Goal: Task Accomplishment & Management: Complete application form

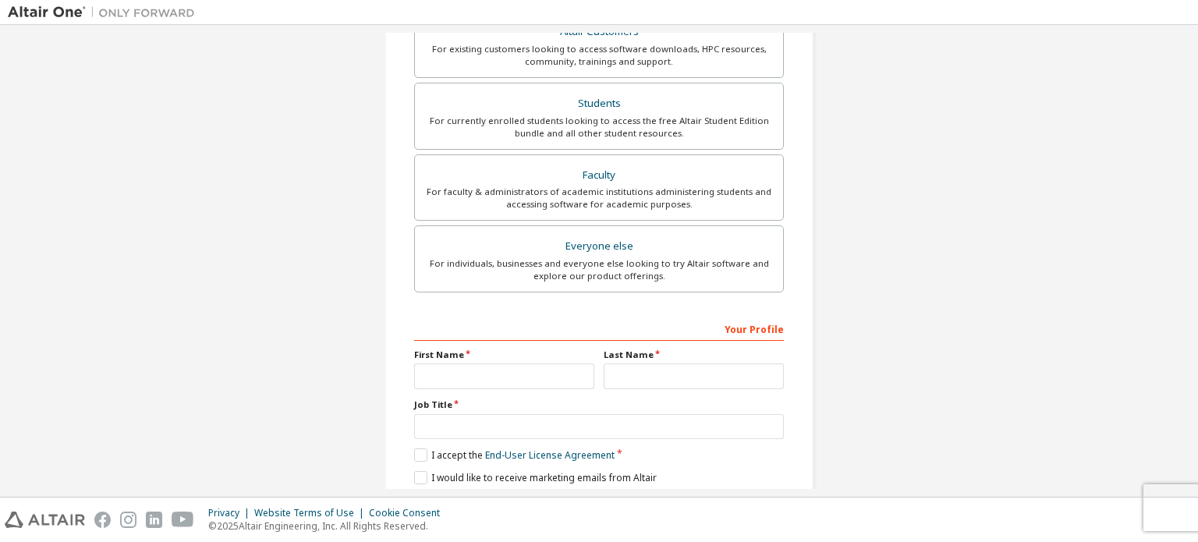
scroll to position [366, 0]
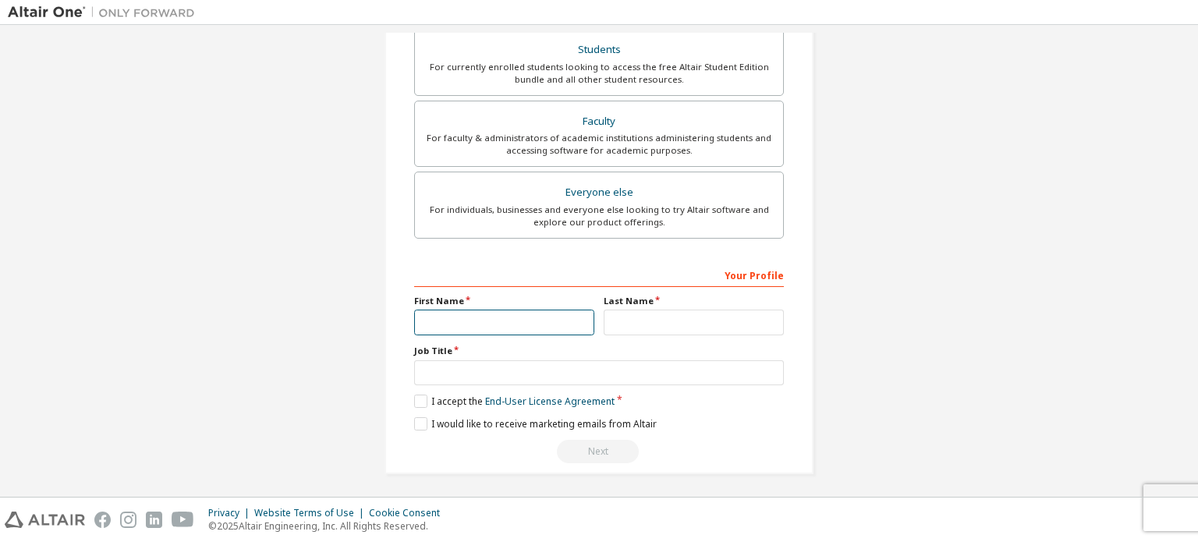
click at [506, 324] on input "text" at bounding box center [504, 323] width 180 height 26
type input "***"
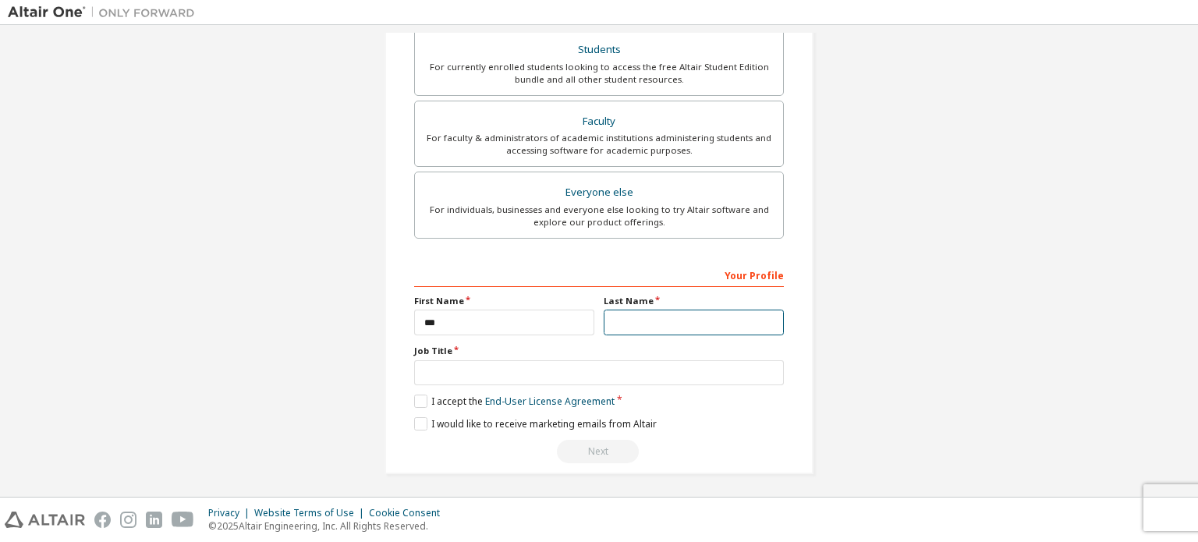
click at [636, 324] on input "text" at bounding box center [694, 323] width 180 height 26
type input "*****"
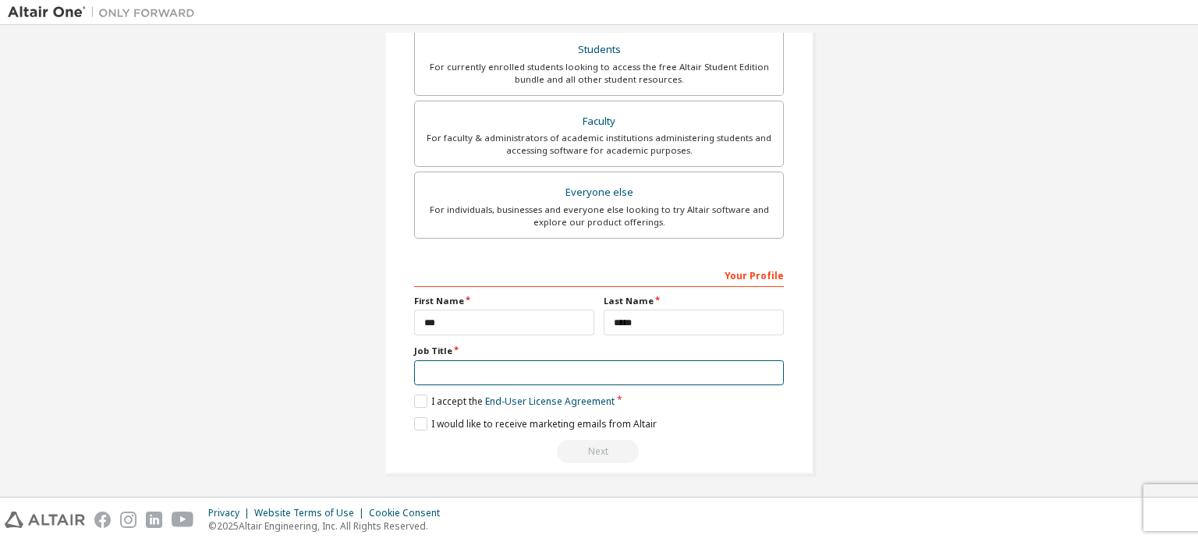
click at [655, 360] on input "text" at bounding box center [599, 373] width 370 height 26
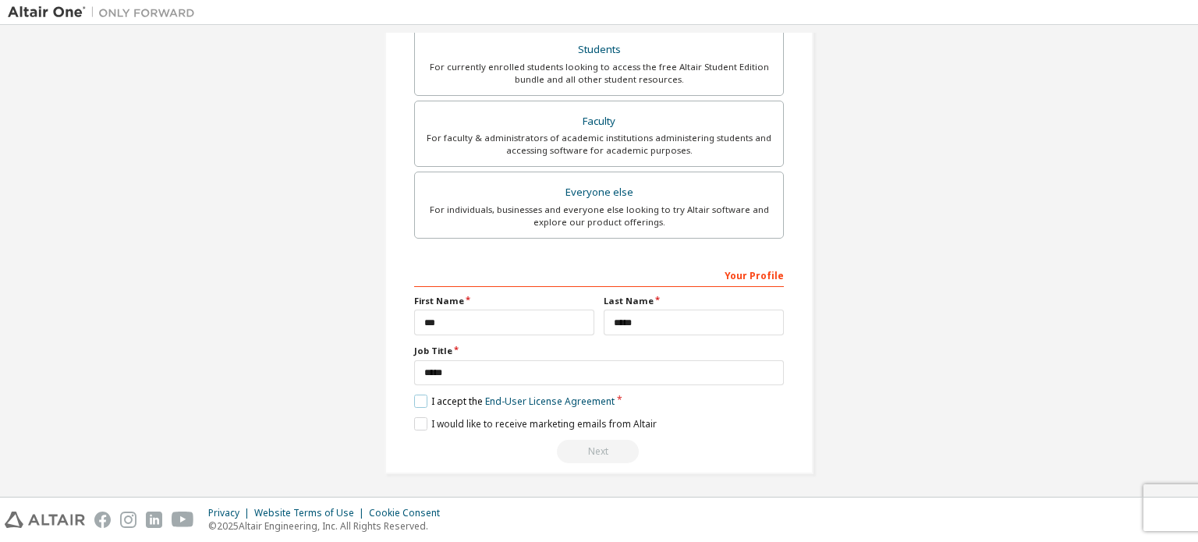
click at [449, 399] on label "I accept the End-User License Agreement" at bounding box center [514, 401] width 200 height 13
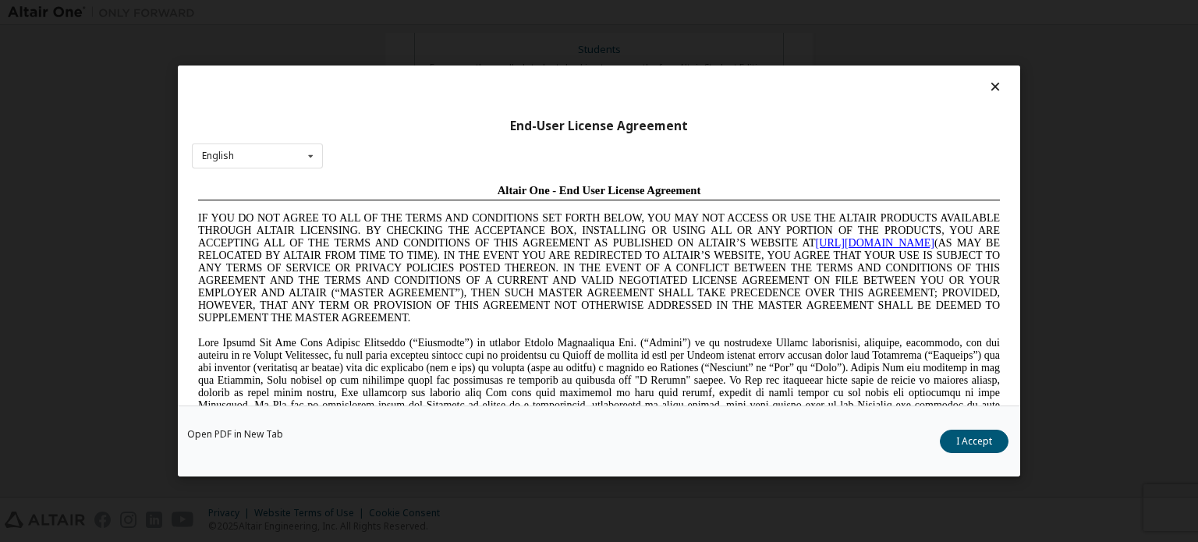
scroll to position [0, 0]
click at [986, 445] on button "I Accept" at bounding box center [974, 441] width 69 height 23
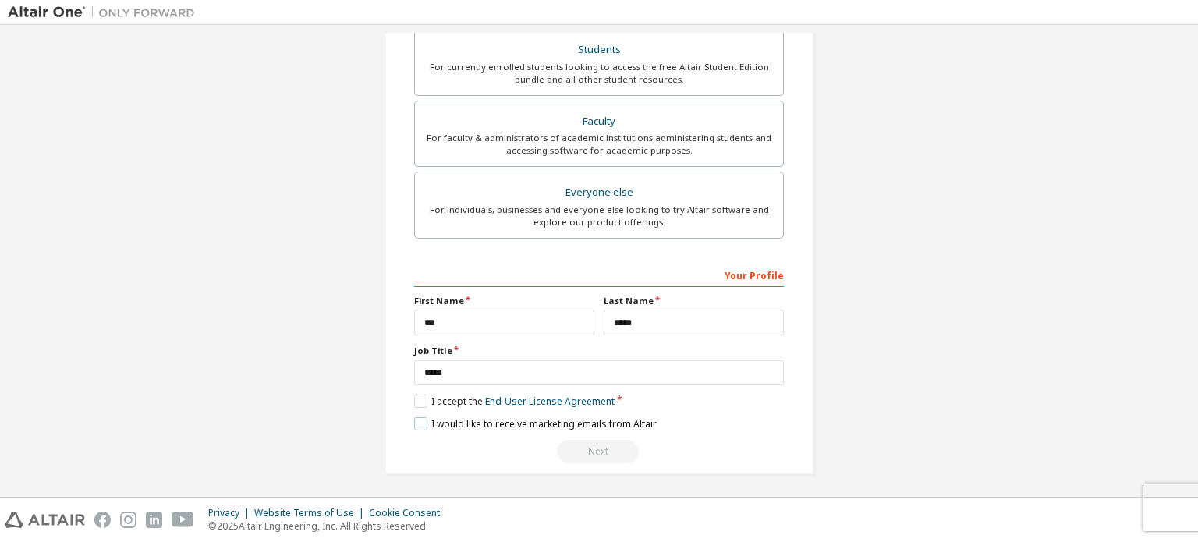
click at [584, 421] on label "I would like to receive marketing emails from Altair" at bounding box center [535, 423] width 243 height 13
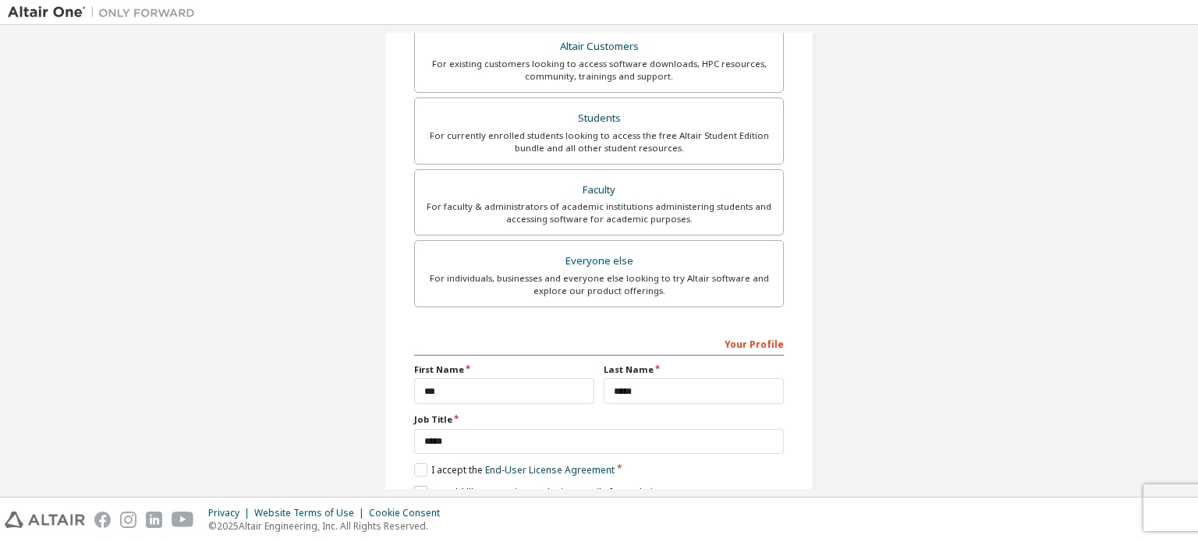
scroll to position [366, 0]
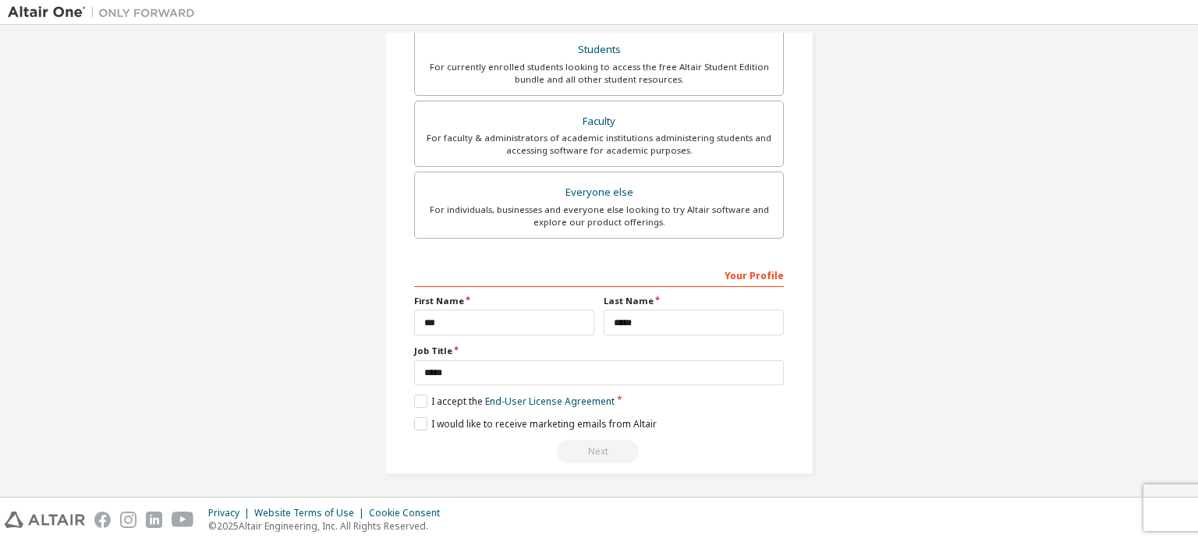
click at [589, 445] on div "Next" at bounding box center [599, 451] width 370 height 23
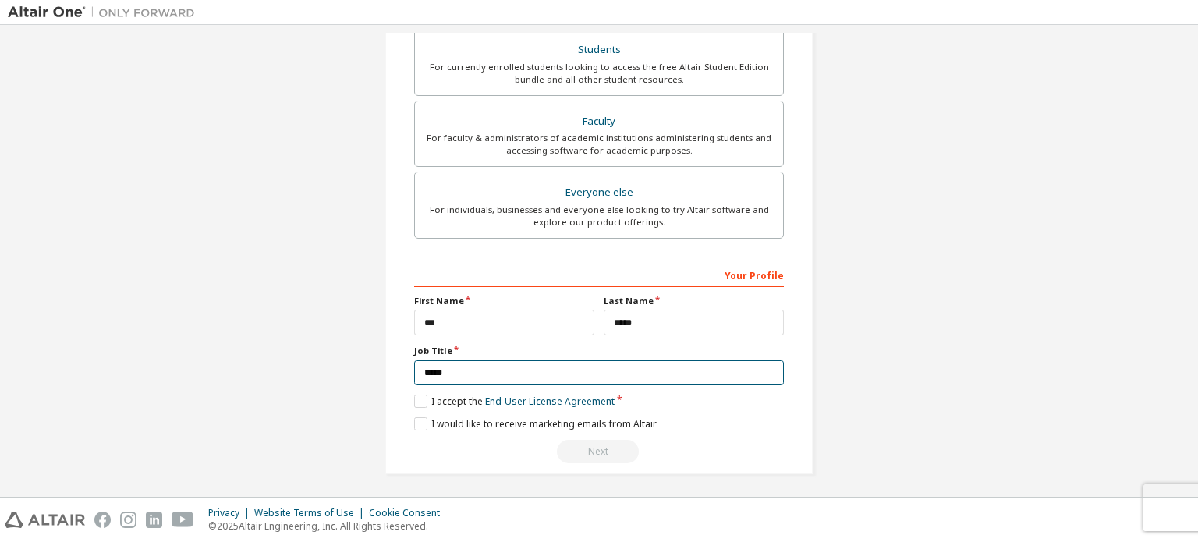
click at [590, 372] on input "*****" at bounding box center [599, 373] width 370 height 26
type input "*****"
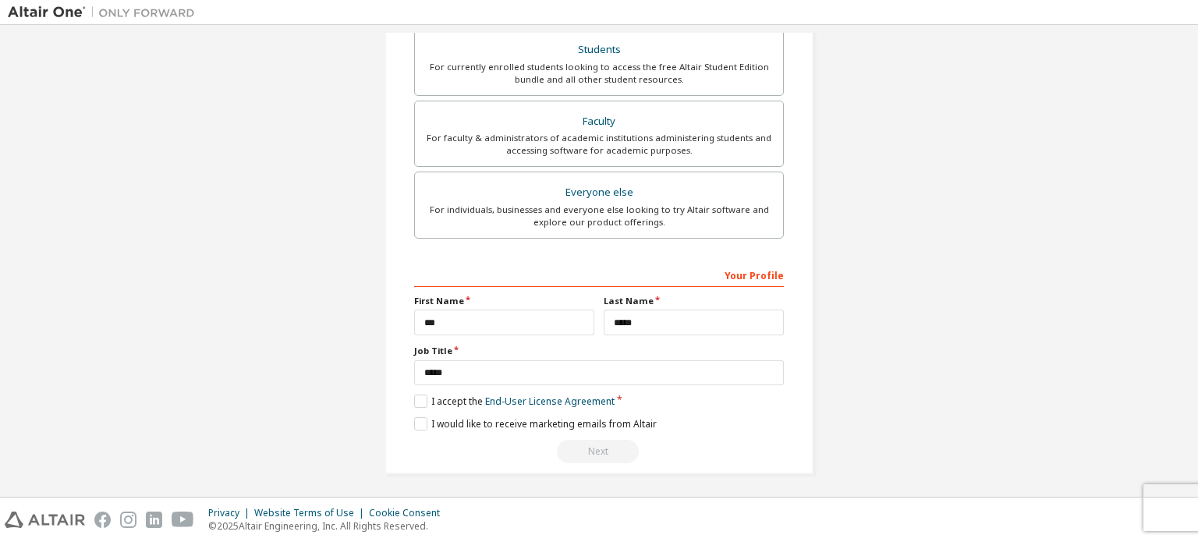
click at [594, 449] on div "Next" at bounding box center [599, 451] width 370 height 23
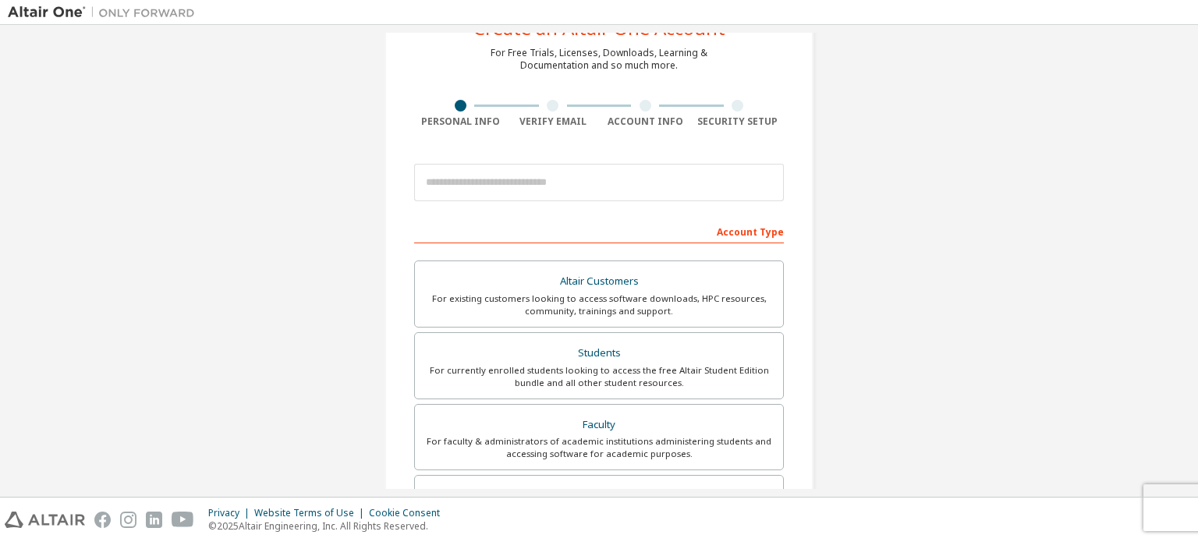
scroll to position [0, 0]
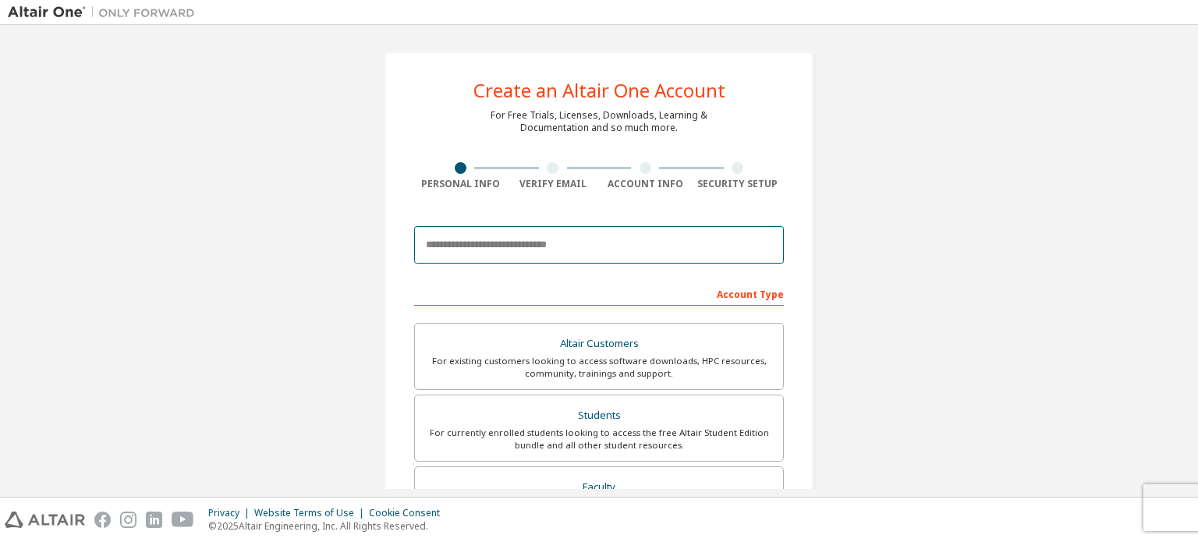
click at [644, 246] on input "email" at bounding box center [599, 244] width 370 height 37
type input "**********"
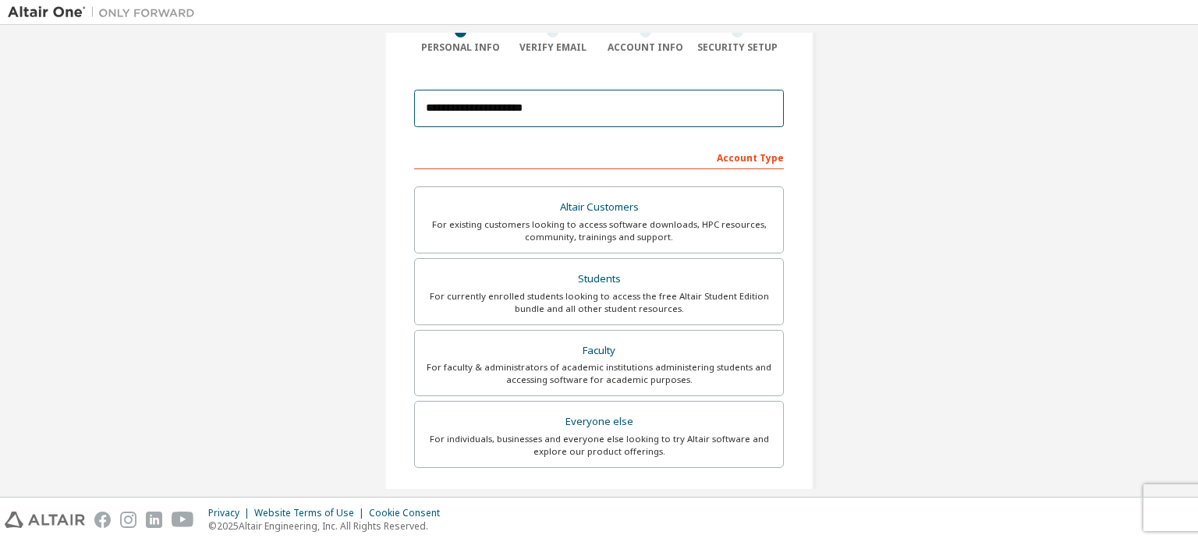
scroll to position [366, 0]
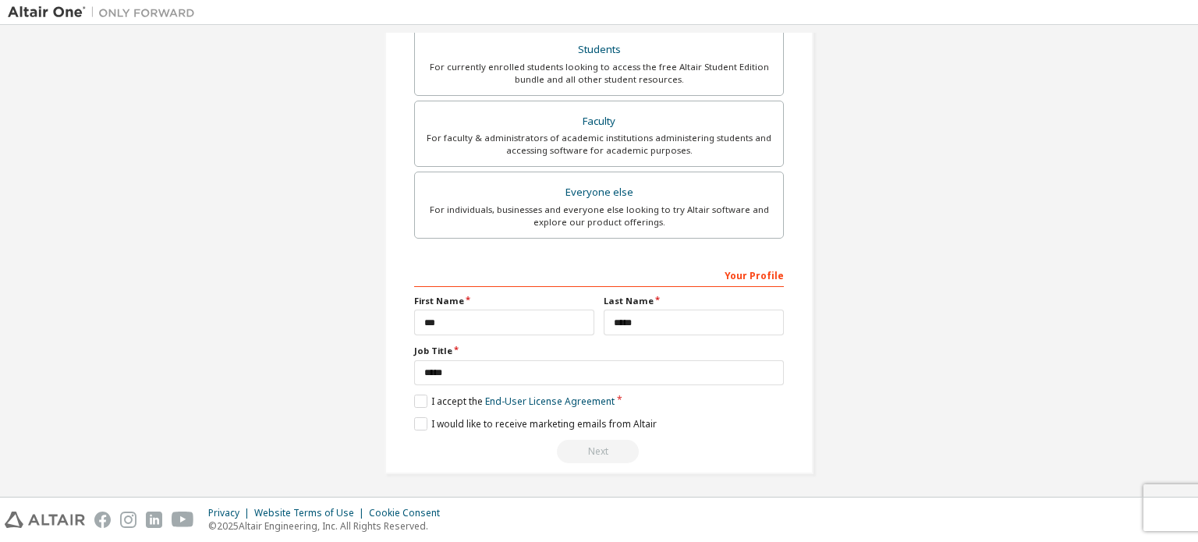
click at [605, 445] on div "Next" at bounding box center [599, 451] width 370 height 23
click at [596, 449] on div "Next" at bounding box center [599, 451] width 370 height 23
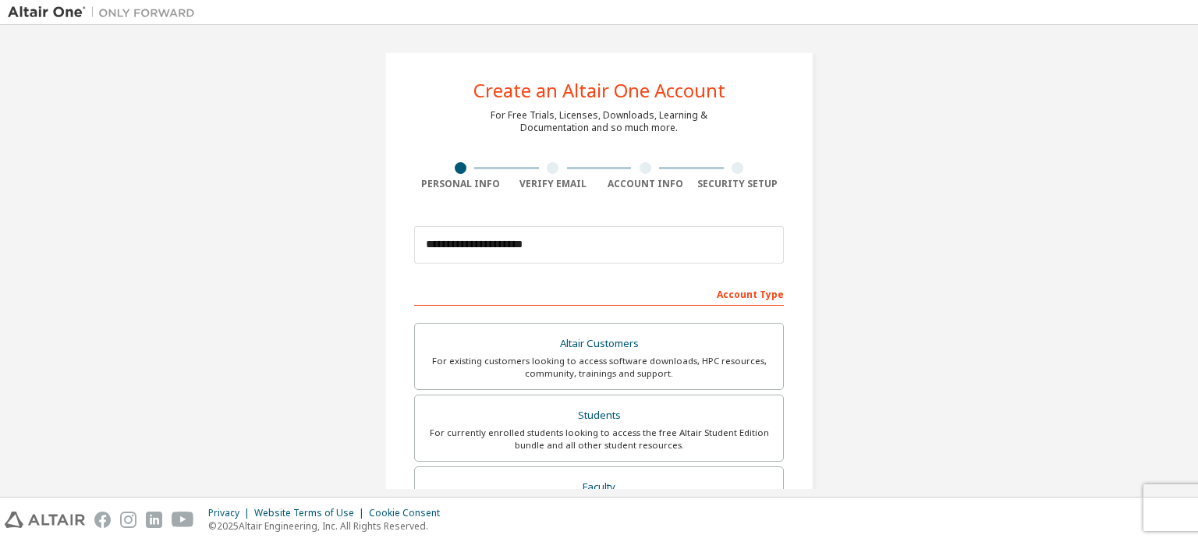
scroll to position [78, 0]
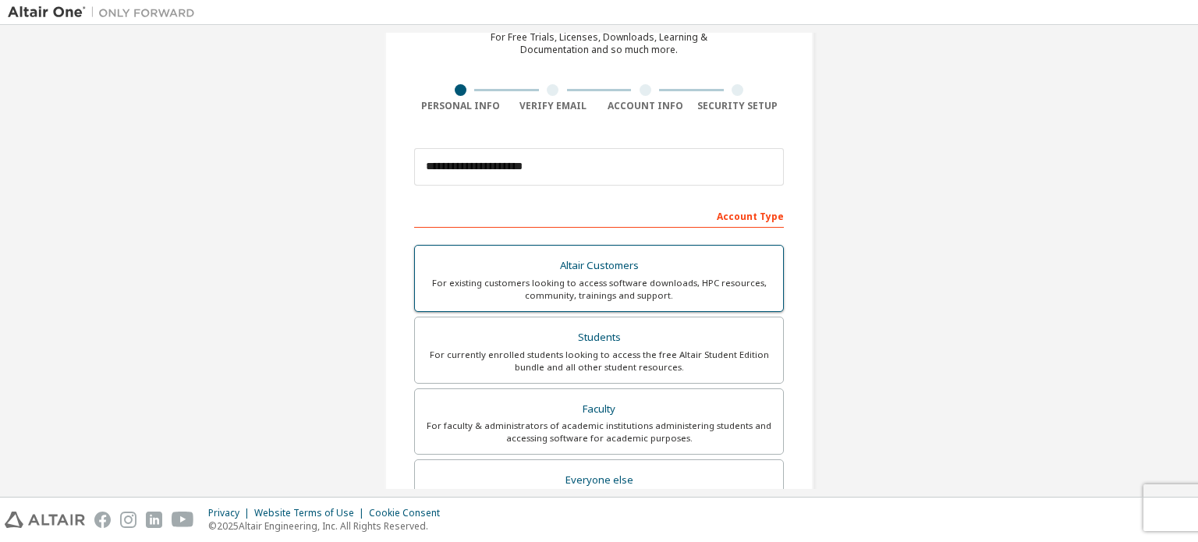
click at [556, 271] on div "Altair Customers" at bounding box center [598, 266] width 349 height 22
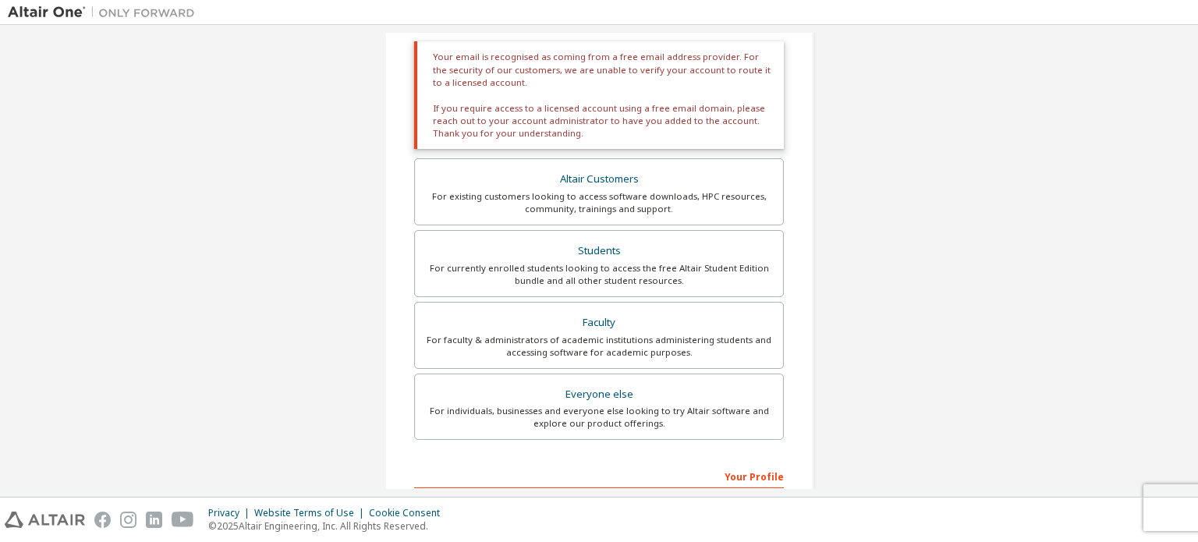
scroll to position [312, 0]
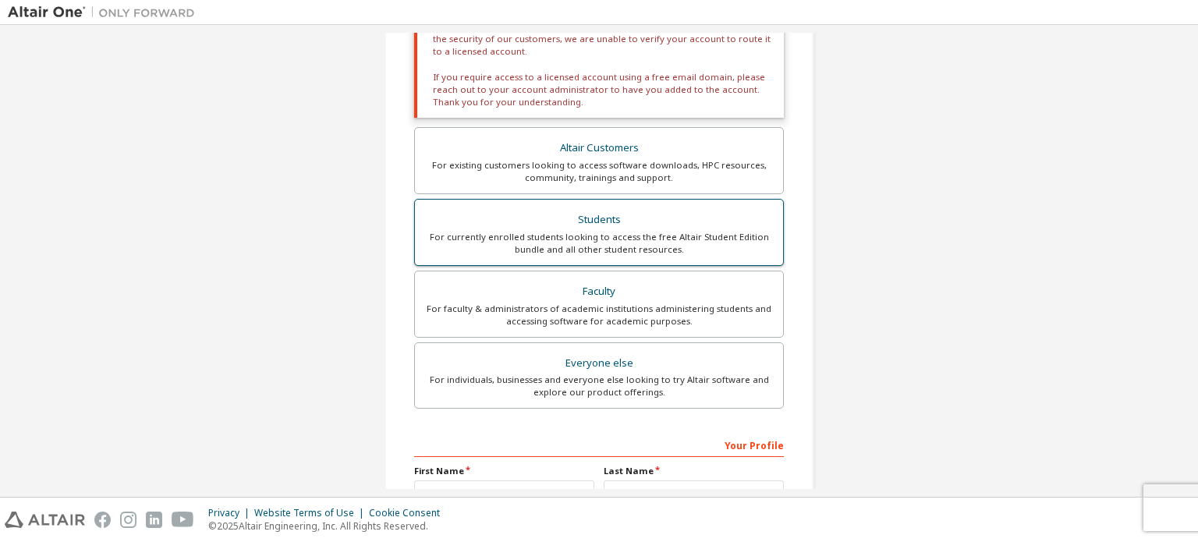
click at [523, 221] on div "Students" at bounding box center [598, 220] width 349 height 22
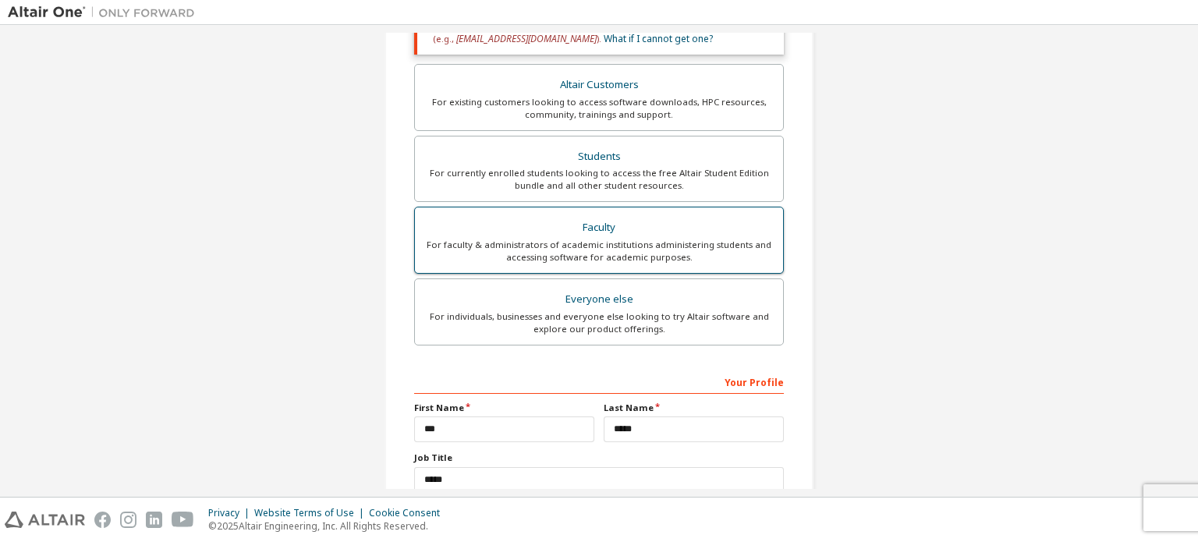
click at [525, 228] on div "Faculty" at bounding box center [598, 228] width 349 height 22
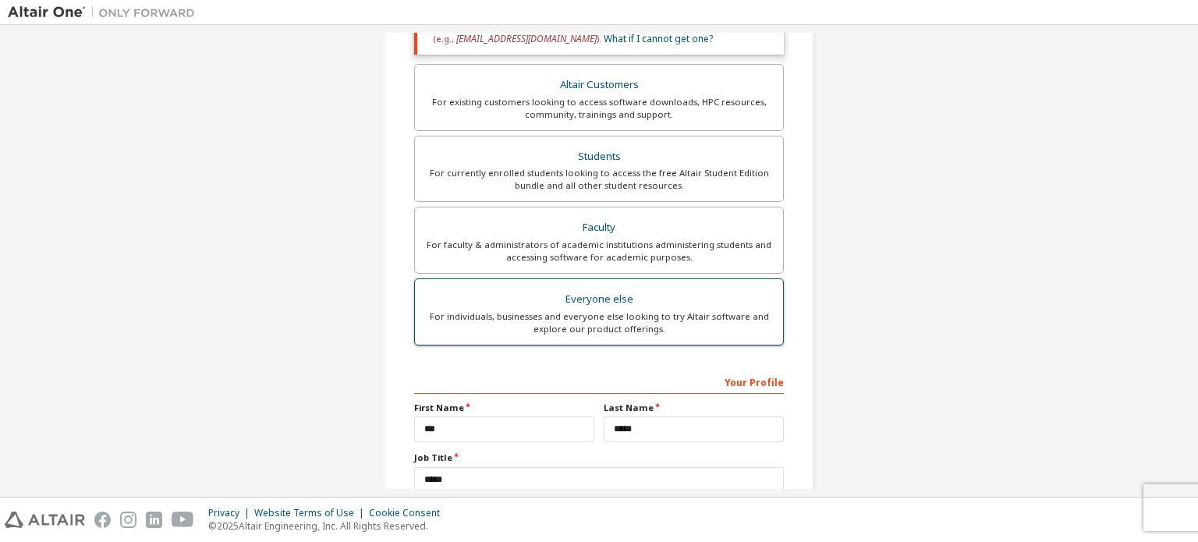
click at [507, 307] on div "Everyone else" at bounding box center [598, 300] width 349 height 22
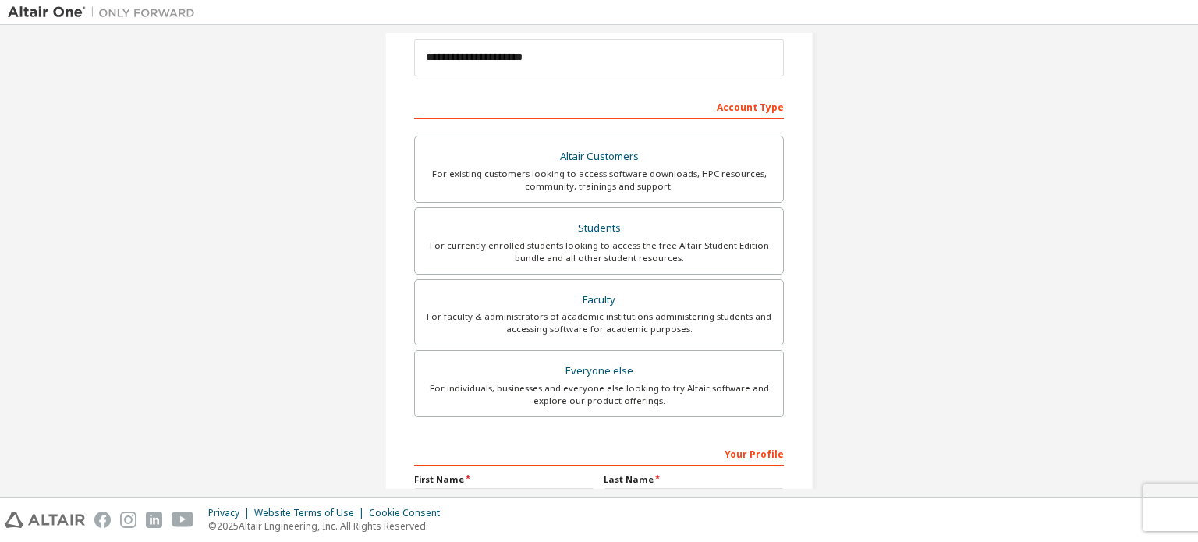
scroll to position [366, 0]
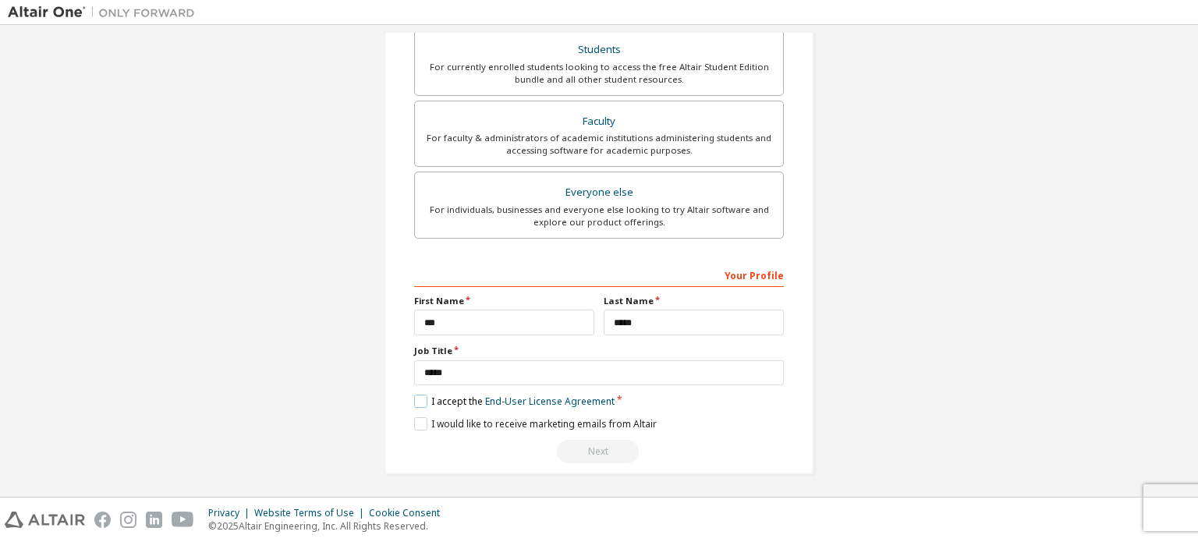
click at [417, 395] on label "I accept the End-User License Agreement" at bounding box center [514, 401] width 200 height 13
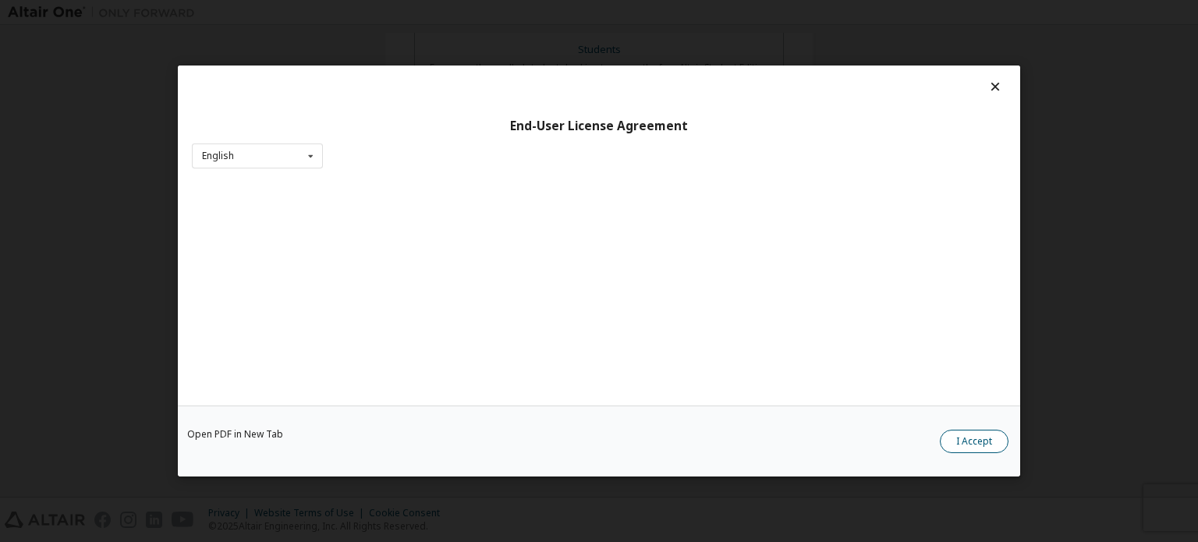
click at [970, 438] on button "I Accept" at bounding box center [974, 441] width 69 height 23
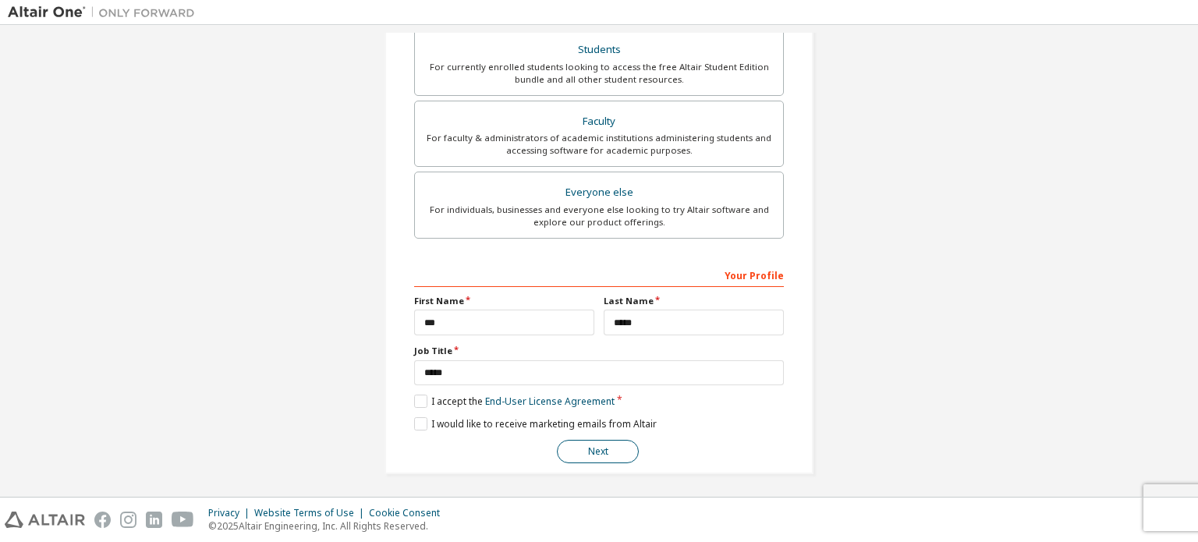
click at [596, 441] on button "Next" at bounding box center [598, 451] width 82 height 23
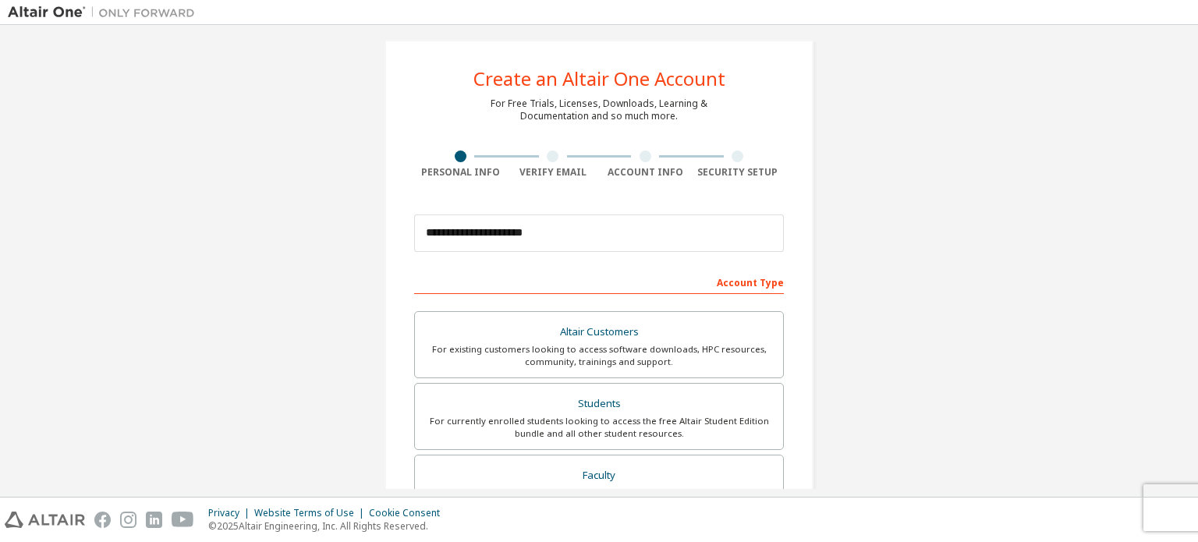
scroll to position [0, 0]
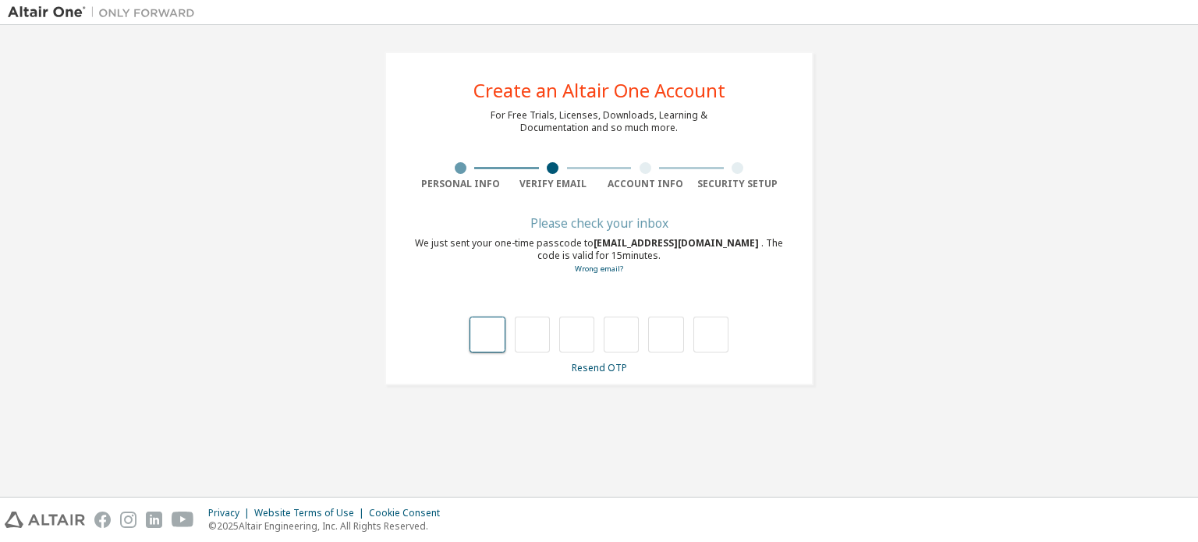
type input "*"
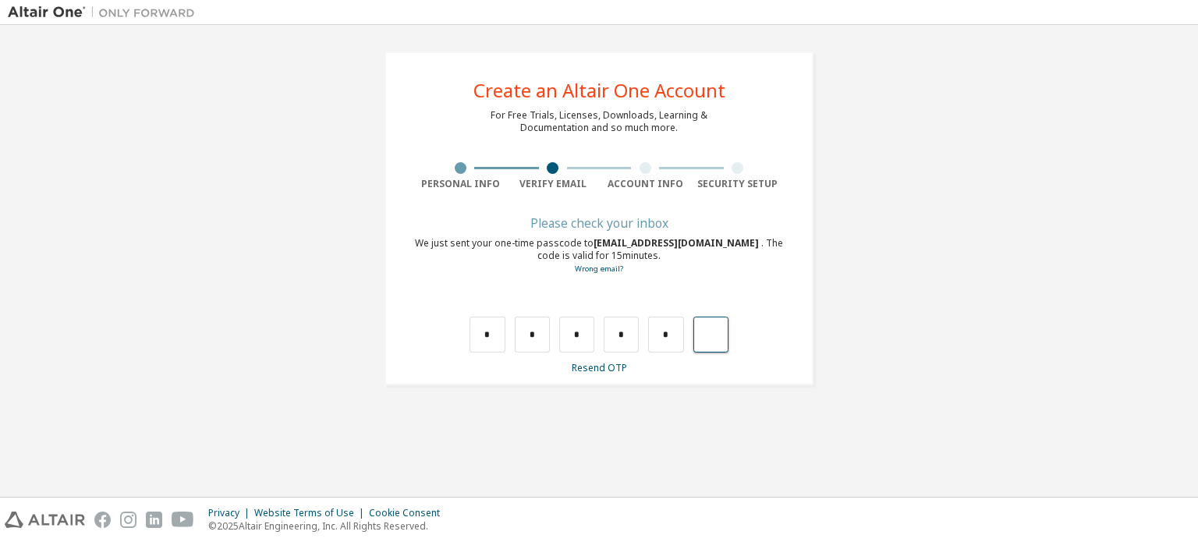
type input "*"
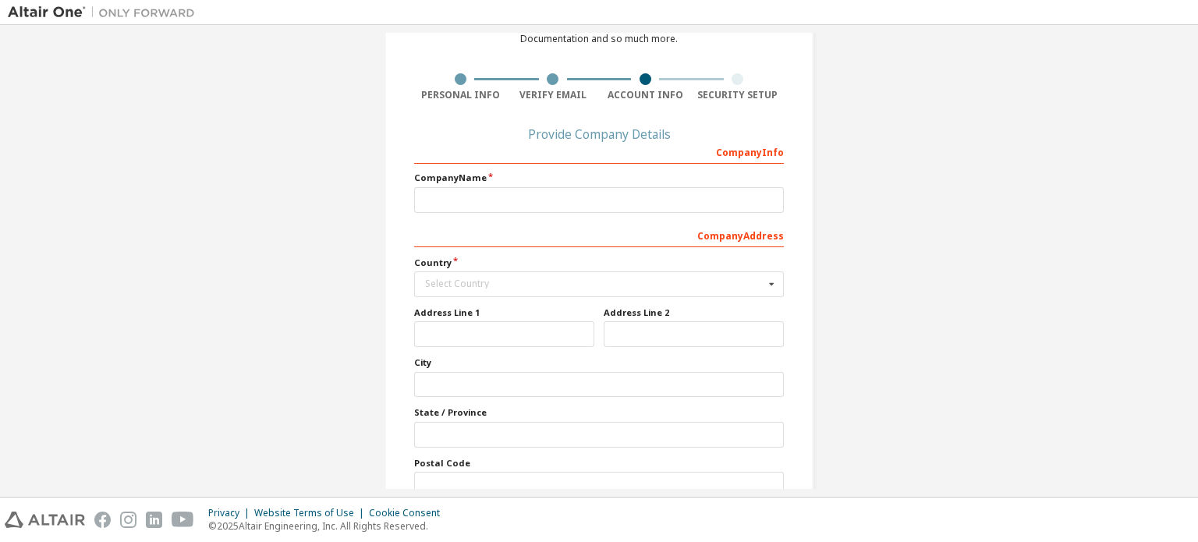
scroll to position [11, 0]
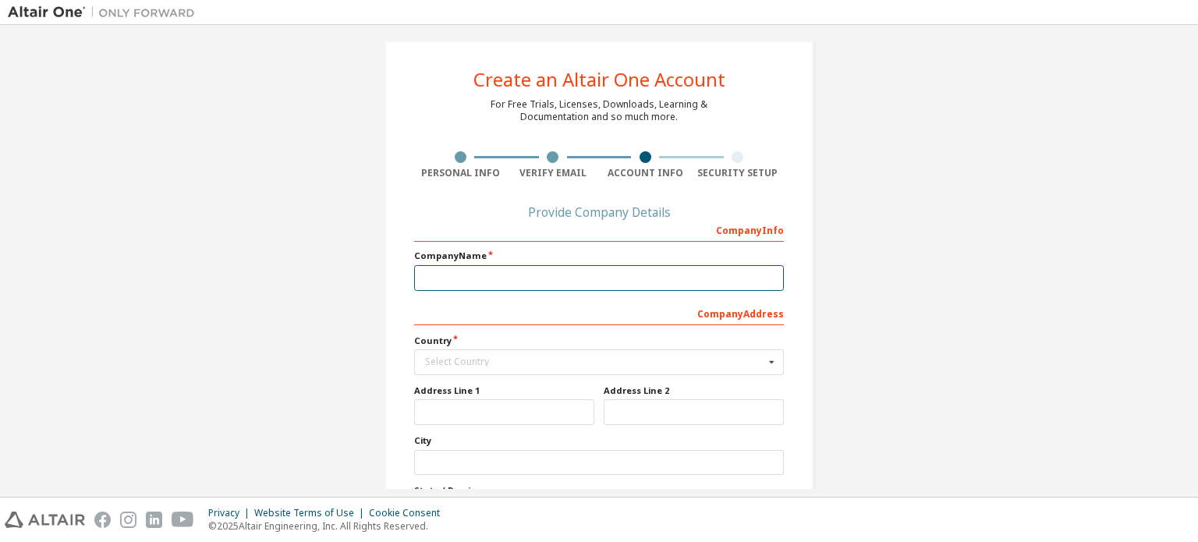
click at [498, 268] on input "text" at bounding box center [599, 278] width 370 height 26
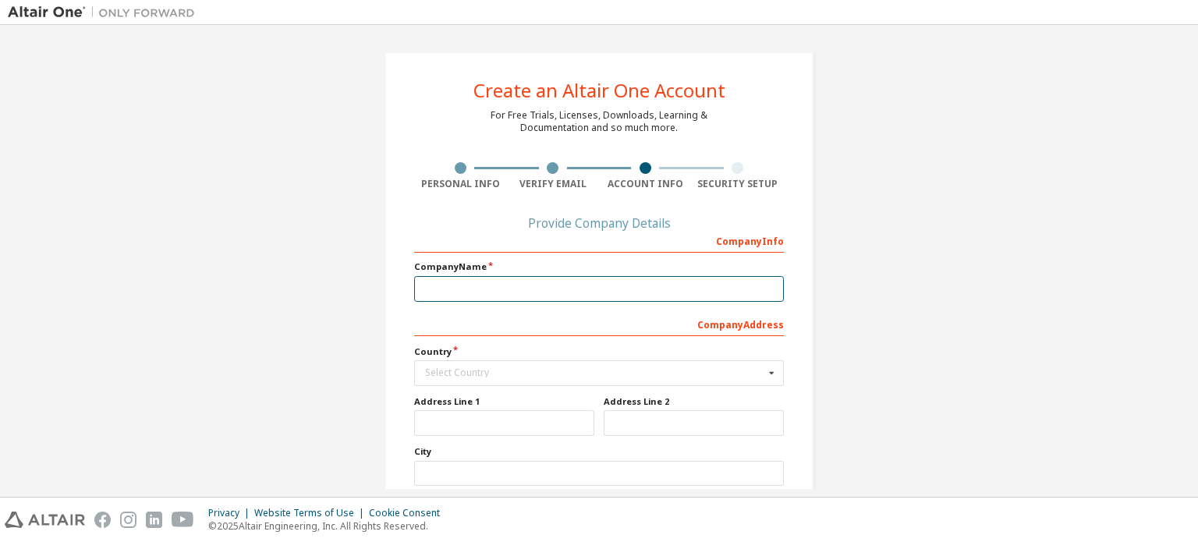
scroll to position [0, 0]
drag, startPoint x: 498, startPoint y: 268, endPoint x: 491, endPoint y: 282, distance: 16.4
drag, startPoint x: 491, startPoint y: 282, endPoint x: 367, endPoint y: 240, distance: 131.7
drag, startPoint x: 367, startPoint y: 240, endPoint x: 287, endPoint y: 183, distance: 97.8
click at [289, 185] on div "Create an Altair One Account For Free Trials, Licenses, Downloads, Learning & D…" at bounding box center [599, 346] width 1182 height 627
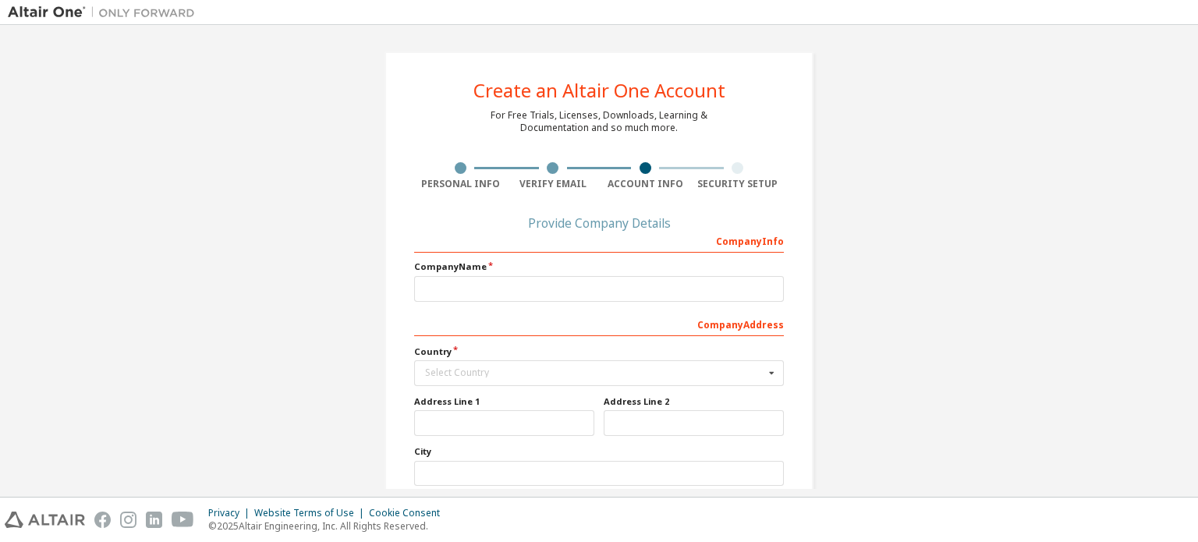
click at [287, 186] on div "Create an Altair One Account For Free Trials, Licenses, Downloads, Learning & D…" at bounding box center [599, 346] width 1182 height 627
click at [196, 177] on div "Create an Altair One Account For Free Trials, Licenses, Downloads, Learning & D…" at bounding box center [599, 346] width 1182 height 627
